Goal: Information Seeking & Learning: Learn about a topic

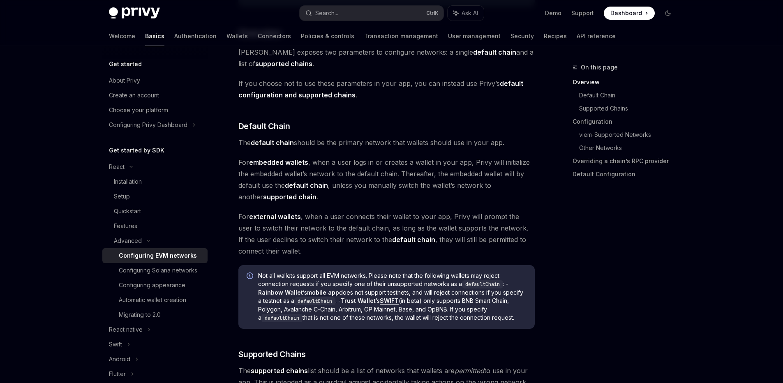
scroll to position [234, 0]
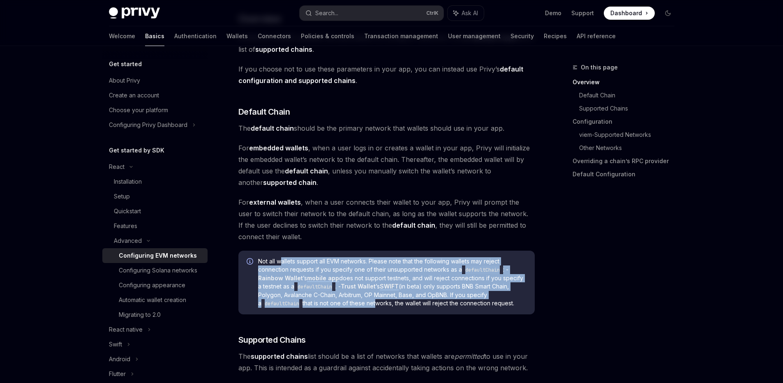
drag, startPoint x: 283, startPoint y: 262, endPoint x: 415, endPoint y: 309, distance: 139.6
click at [374, 302] on span "Not all wallets support all EVM networks. Please note that the following wallet…" at bounding box center [392, 282] width 268 height 51
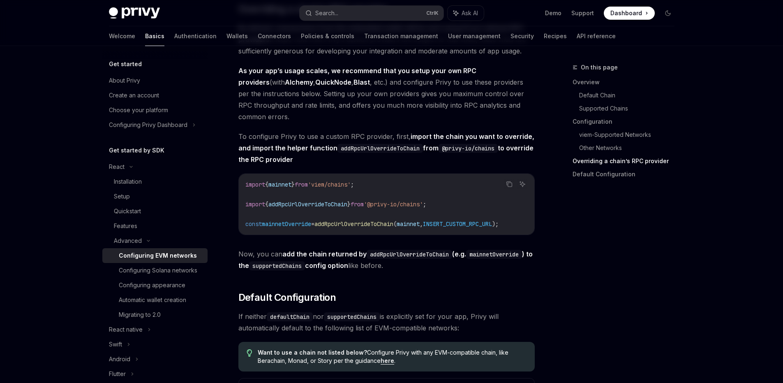
scroll to position [1797, 0]
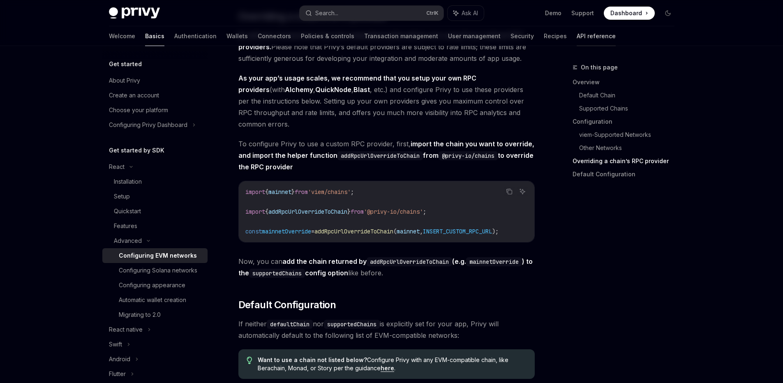
click at [576, 36] on link "API reference" at bounding box center [595, 36] width 39 height 20
type textarea "*"
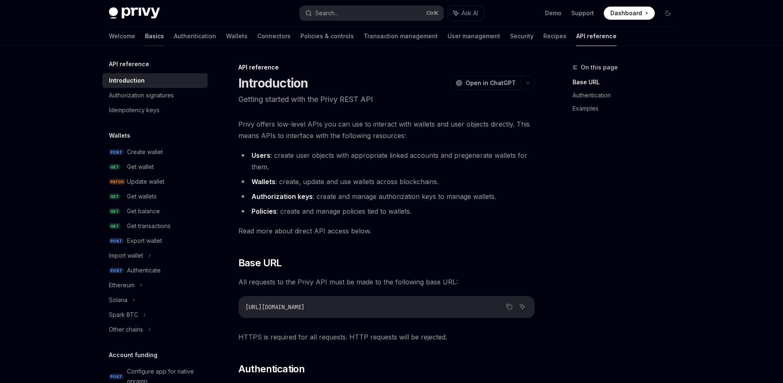
click at [145, 42] on link "Basics" at bounding box center [154, 36] width 19 height 20
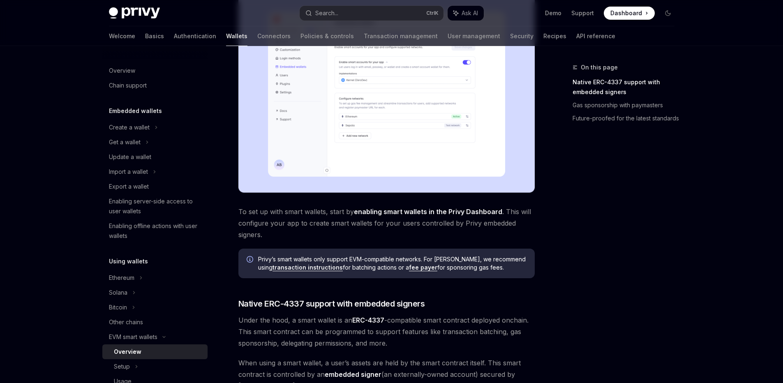
scroll to position [36, 0]
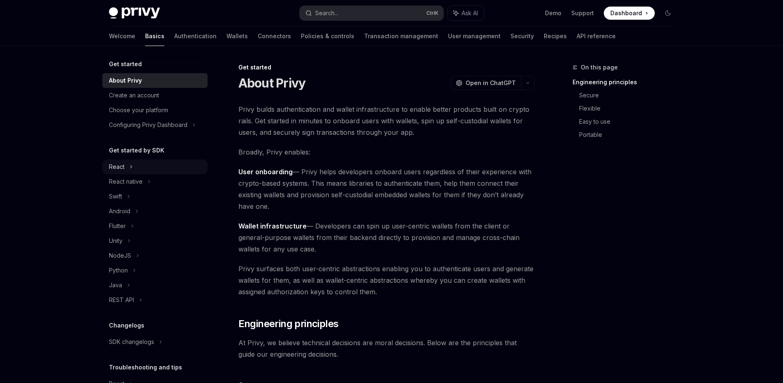
click at [126, 161] on div "React" at bounding box center [154, 166] width 105 height 15
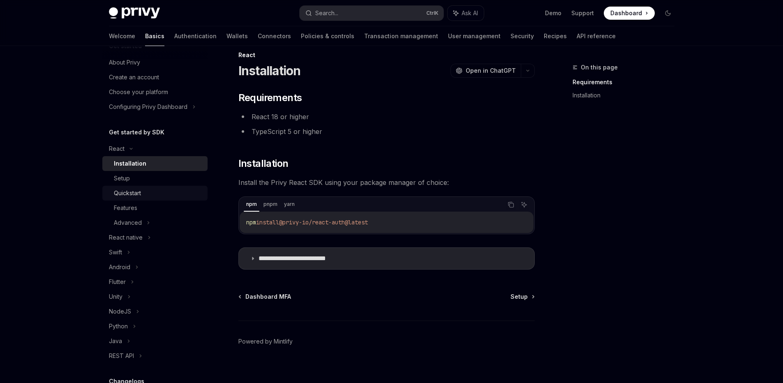
scroll to position [18, 0]
click at [127, 201] on link "Features" at bounding box center [154, 207] width 105 height 15
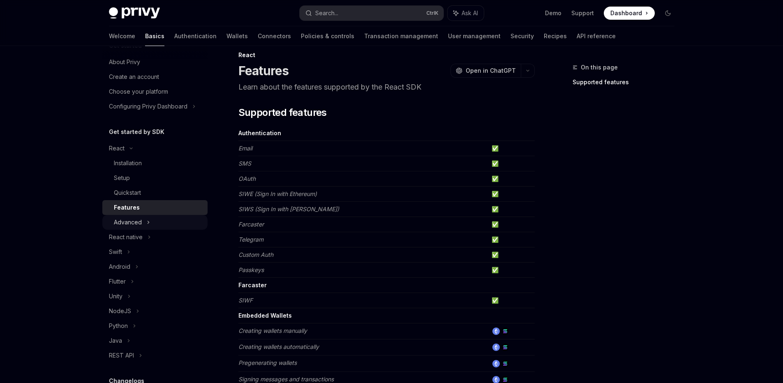
click at [135, 224] on div "Advanced" at bounding box center [128, 222] width 28 height 10
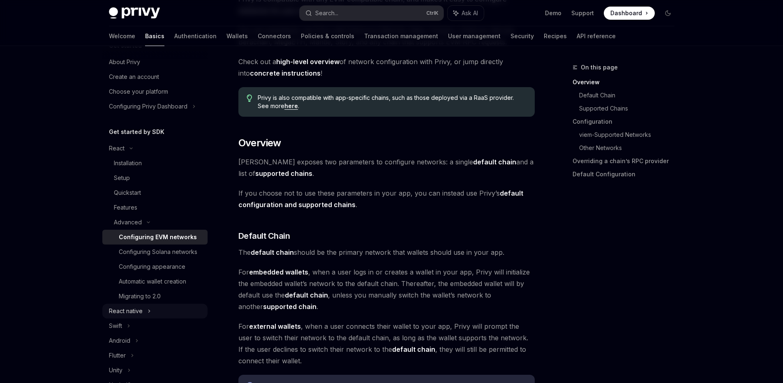
scroll to position [111, 0]
click at [129, 318] on div "React native" at bounding box center [154, 311] width 105 height 15
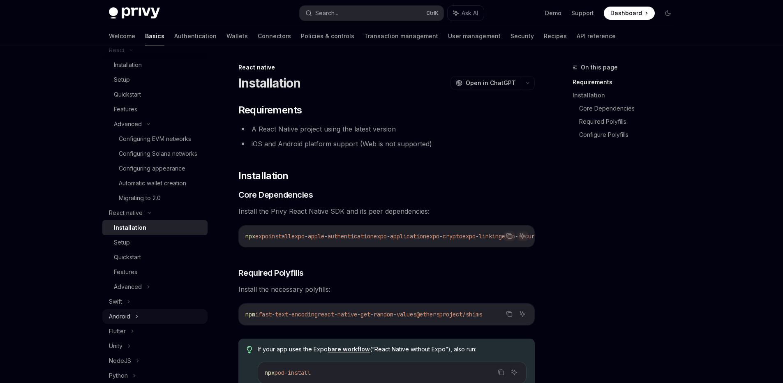
scroll to position [129, 0]
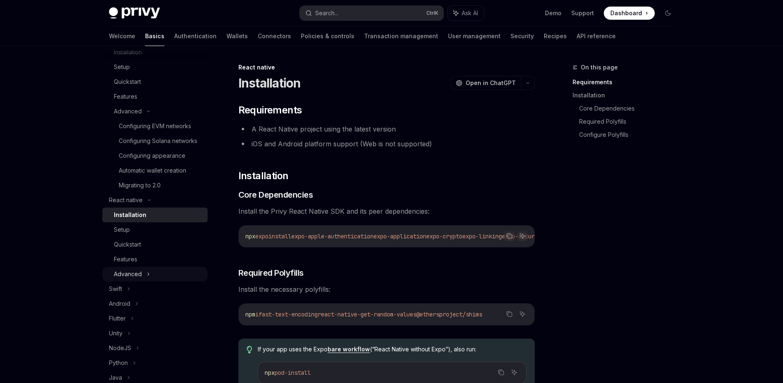
click at [128, 279] on div "Advanced" at bounding box center [128, 274] width 28 height 10
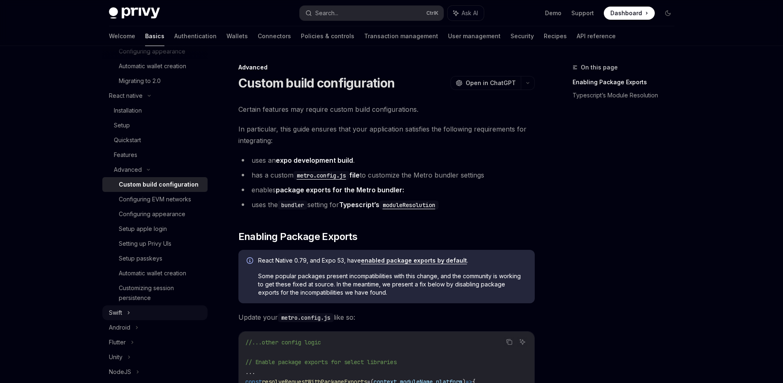
scroll to position [234, 0]
click at [161, 278] on div "Automatic wallet creation" at bounding box center [152, 273] width 67 height 10
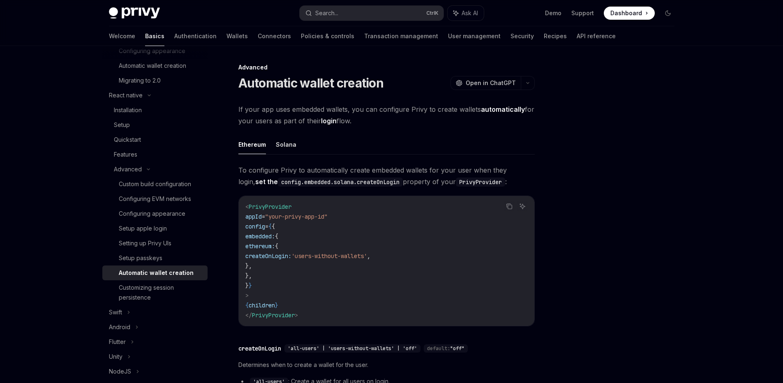
click at [291, 256] on span "createOnLogin:" at bounding box center [268, 255] width 46 height 7
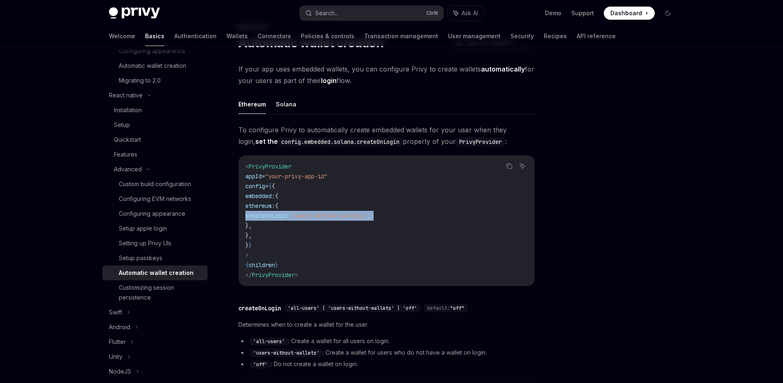
scroll to position [148, 0]
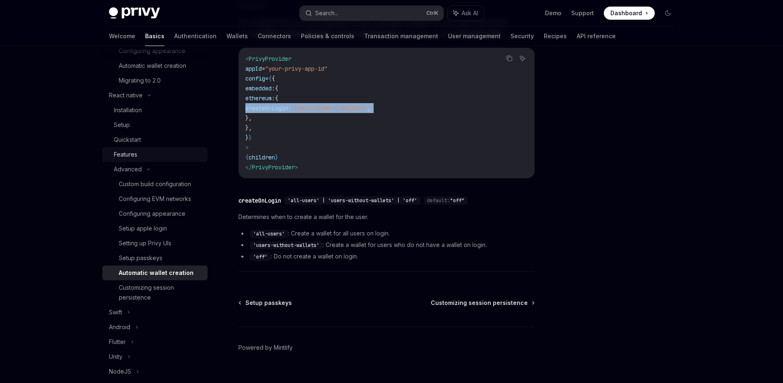
click at [132, 159] on div "Features" at bounding box center [125, 155] width 23 height 10
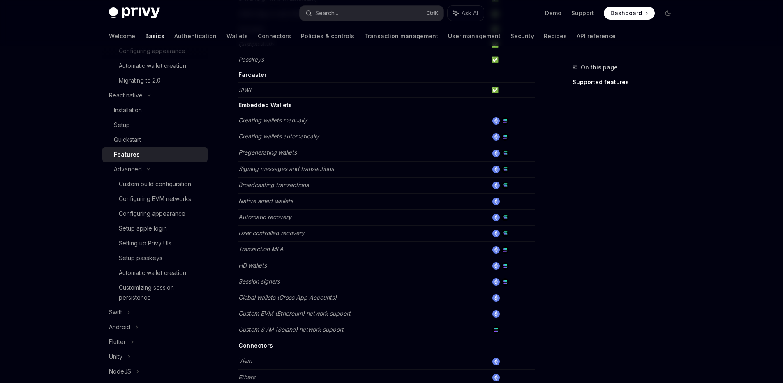
scroll to position [203, 0]
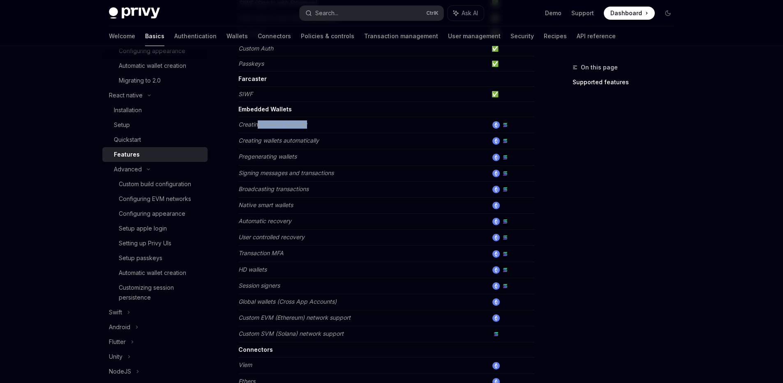
drag, startPoint x: 259, startPoint y: 127, endPoint x: 330, endPoint y: 126, distance: 71.5
click at [325, 126] on td "Creating wallets manually" at bounding box center [363, 125] width 250 height 16
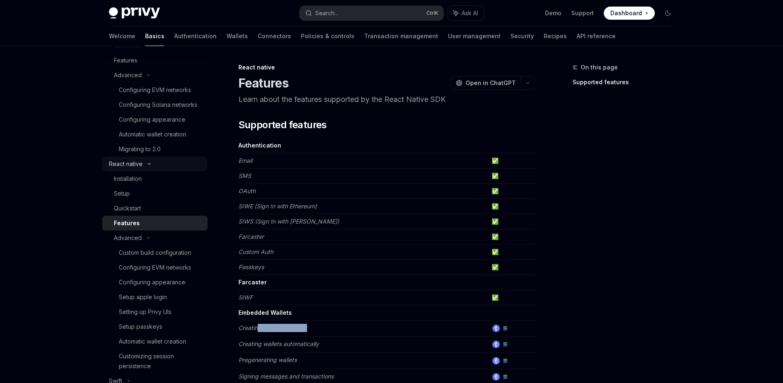
scroll to position [154, 0]
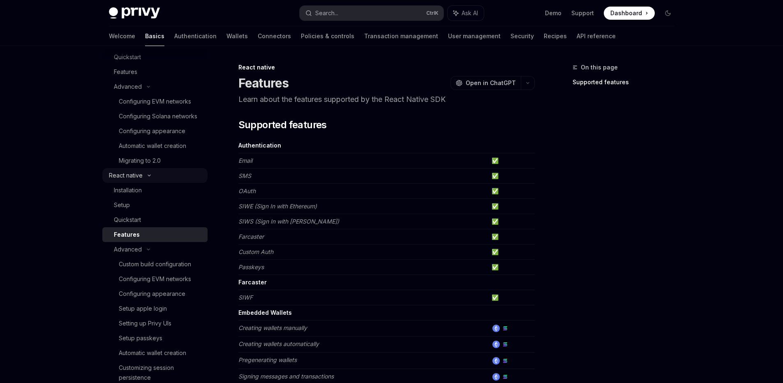
click at [143, 183] on div "React native" at bounding box center [154, 175] width 105 height 15
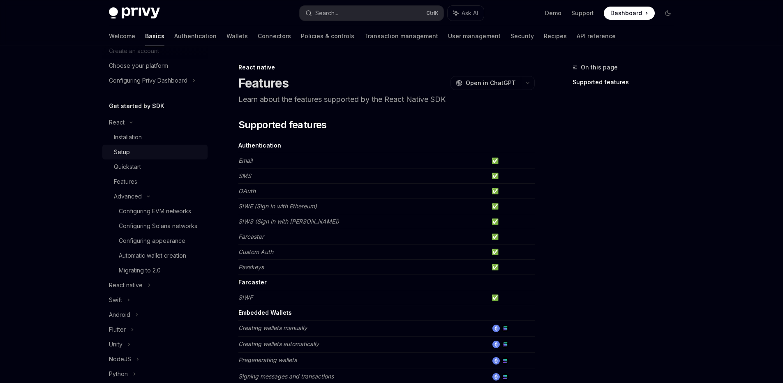
scroll to position [43, 0]
click at [137, 181] on div "Features" at bounding box center [158, 183] width 89 height 10
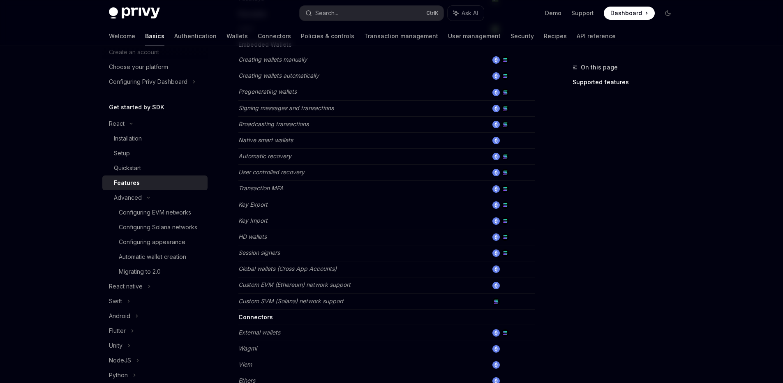
scroll to position [290, 0]
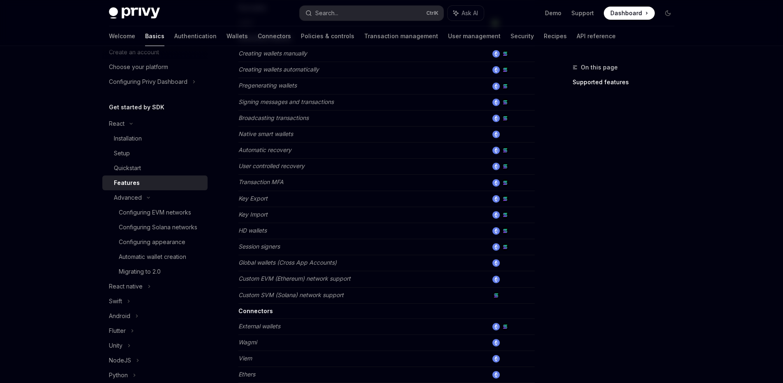
click at [495, 132] on img at bounding box center [495, 134] width 7 height 7
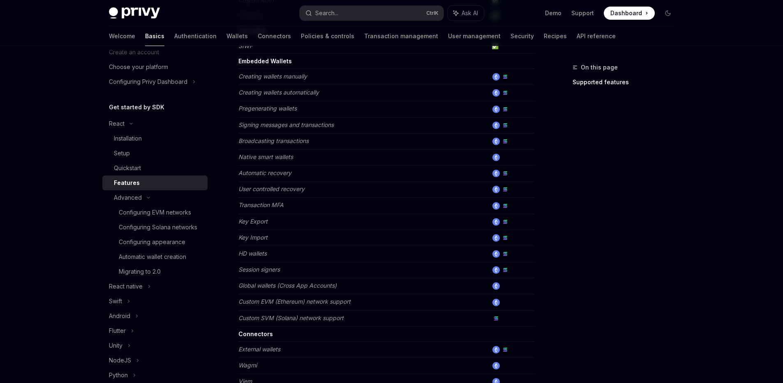
scroll to position [197, 0]
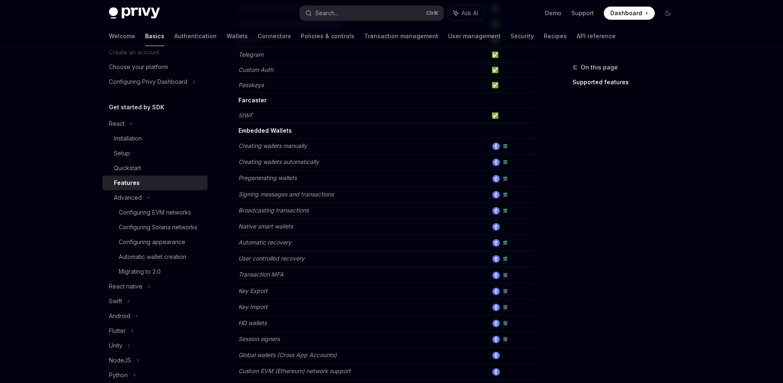
click at [240, 228] on em "Native smart wallets" at bounding box center [265, 226] width 55 height 7
click at [128, 166] on div "Quickstart" at bounding box center [127, 168] width 27 height 10
type textarea "*"
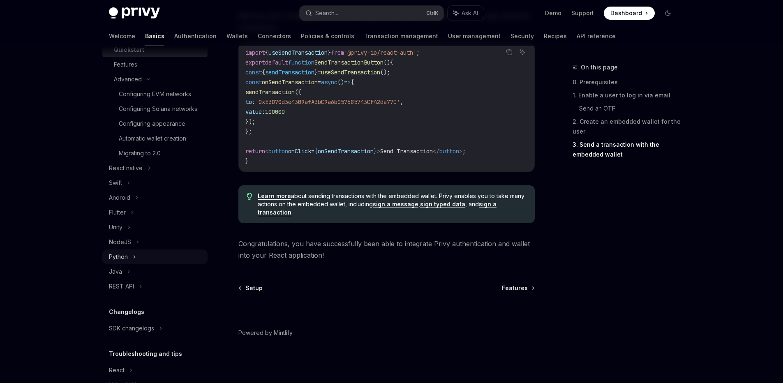
scroll to position [212, 0]
